Goal: Task Accomplishment & Management: Use online tool/utility

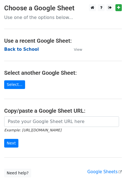
click at [29, 50] on strong "Back to School" at bounding box center [21, 49] width 35 height 5
click at [20, 51] on strong "Back to School" at bounding box center [21, 49] width 35 height 5
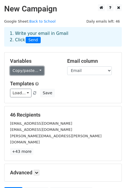
click at [30, 73] on link "Copy/paste..." at bounding box center [27, 70] width 34 height 9
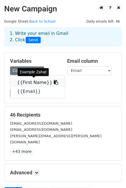
click at [28, 81] on link "{{First Name}}" at bounding box center [37, 82] width 55 height 9
